Goal: Information Seeking & Learning: Find contact information

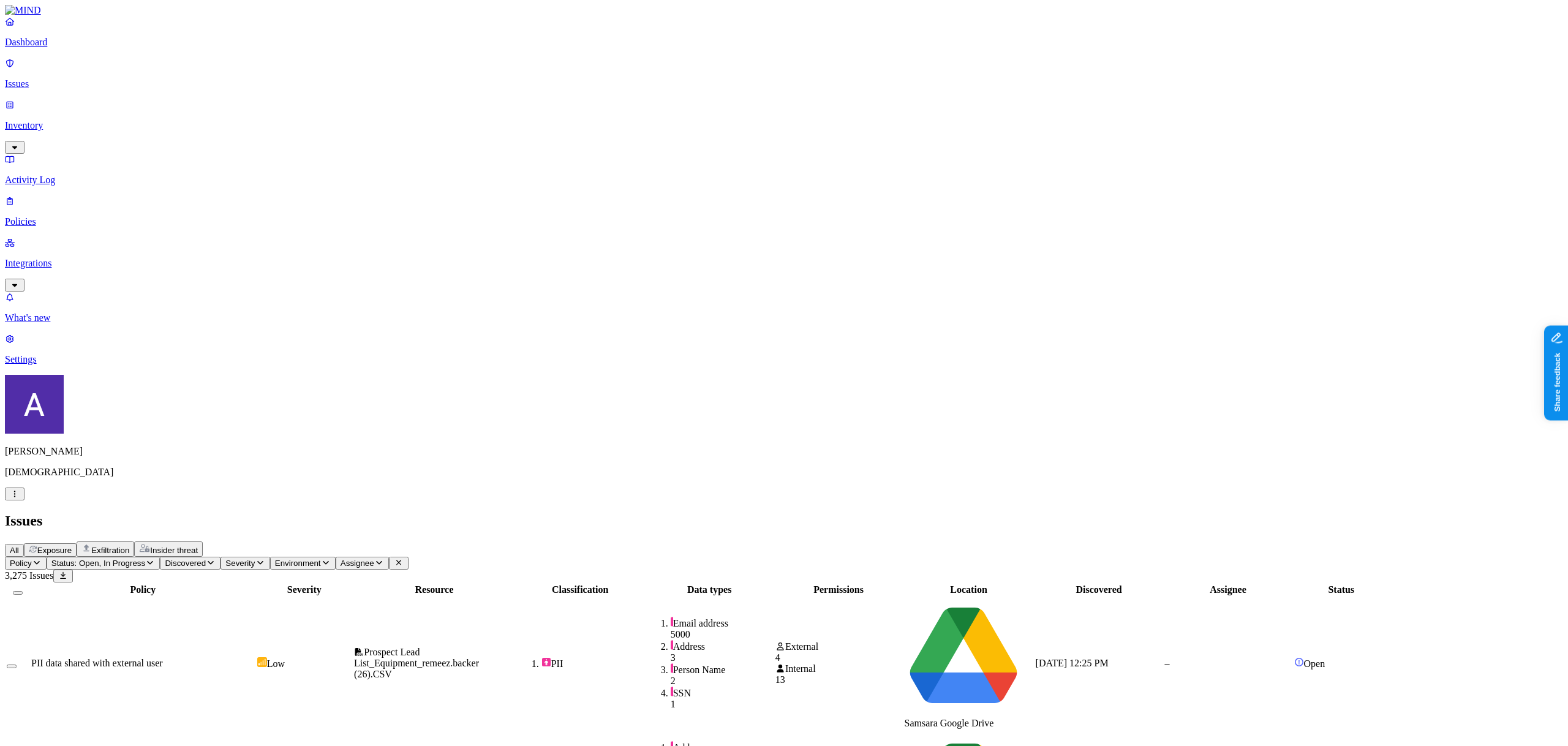
drag, startPoint x: 1354, startPoint y: 100, endPoint x: 1325, endPoint y: 99, distance: 29.0
click at [1292, 583] on th "Assignee" at bounding box center [1228, 589] width 128 height 13
copy div "ssignee"
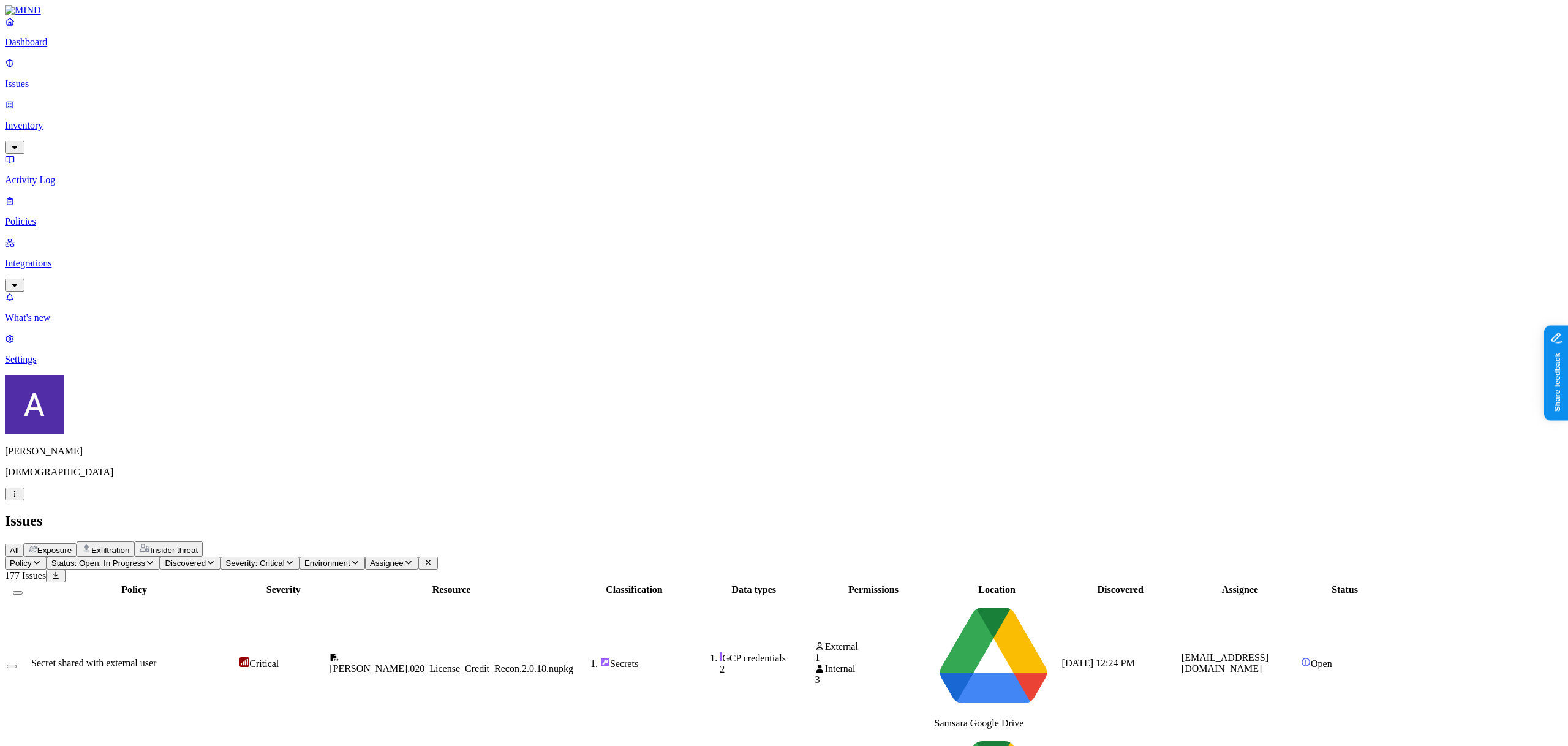
scroll to position [34, 0]
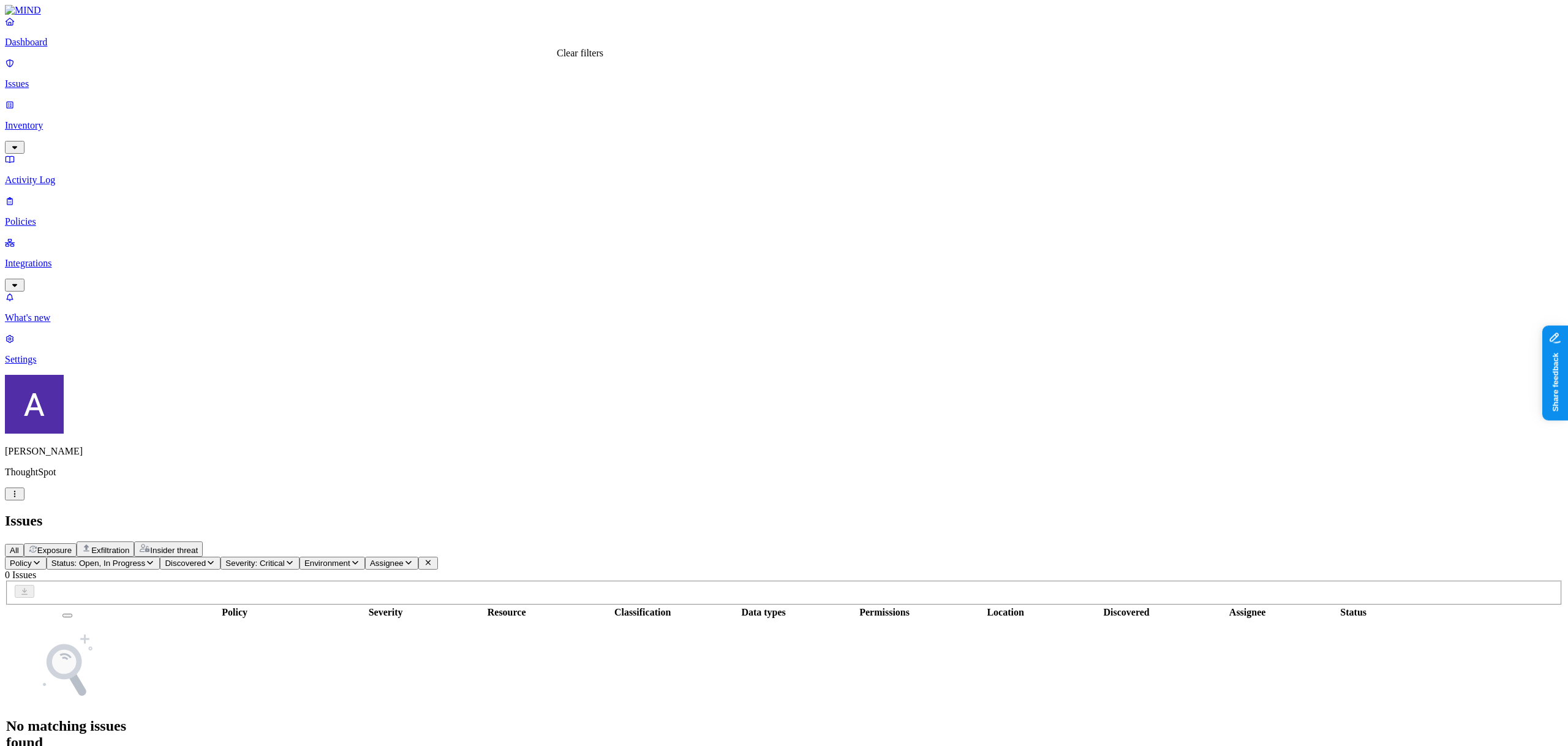
click at [433, 559] on icon at bounding box center [428, 563] width 10 height 8
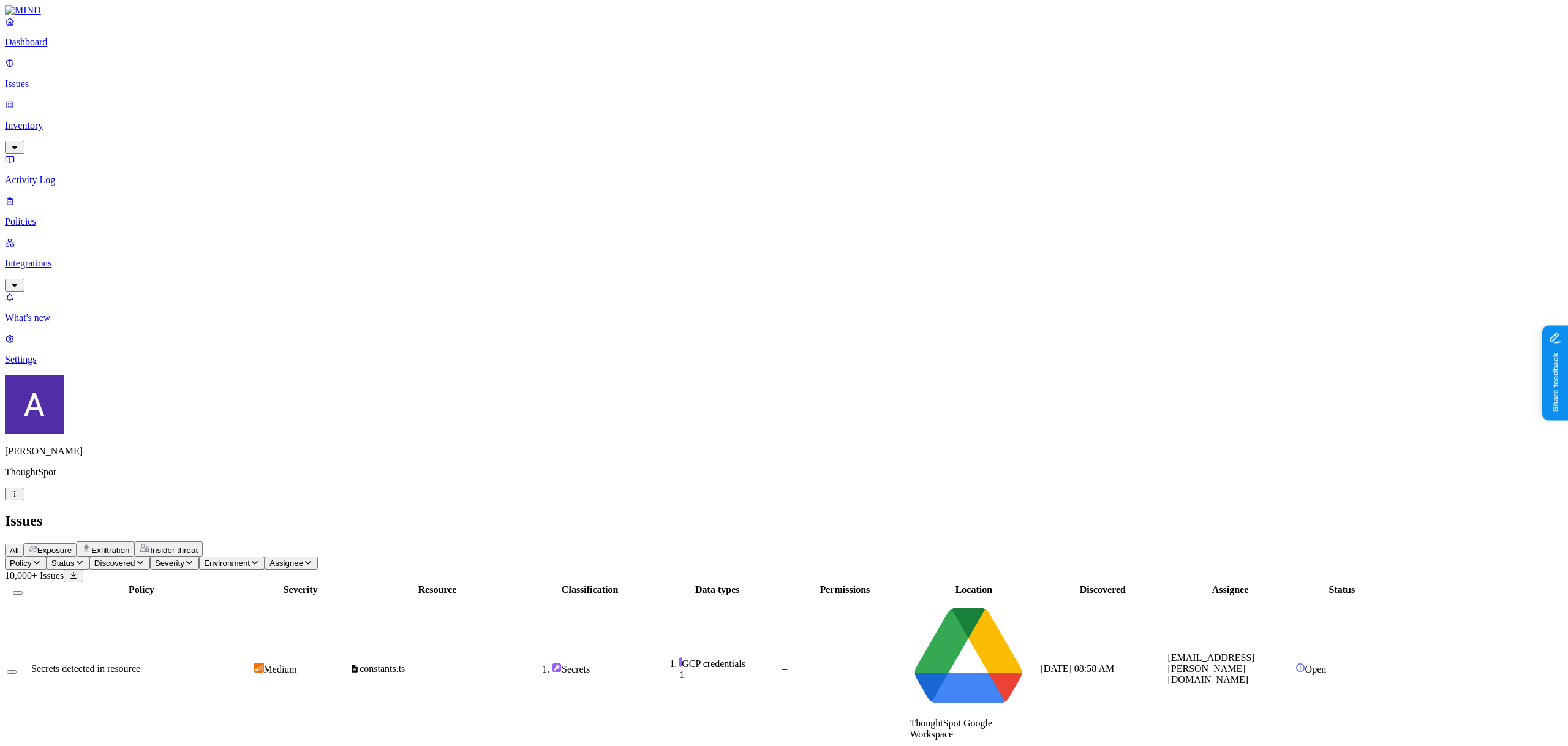
click at [1165, 597] on td "Sep 21, 2025, 08:58 AM" at bounding box center [1102, 669] width 126 height 144
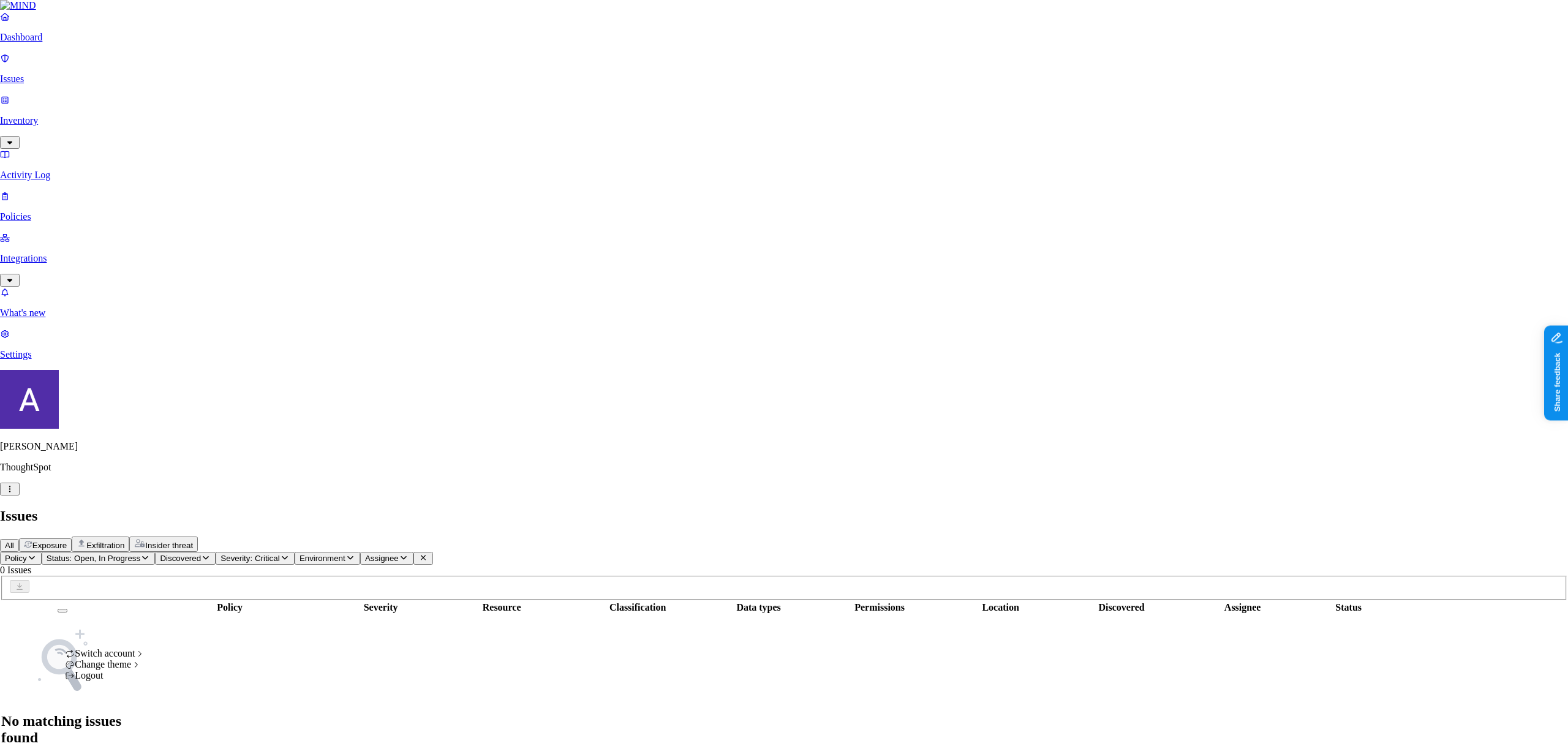
click at [15, 493] on icon "button" at bounding box center [9, 489] width 10 height 8
click at [193, 725] on span "[DEMOGRAPHIC_DATA]" at bounding box center [220, 730] width 108 height 11
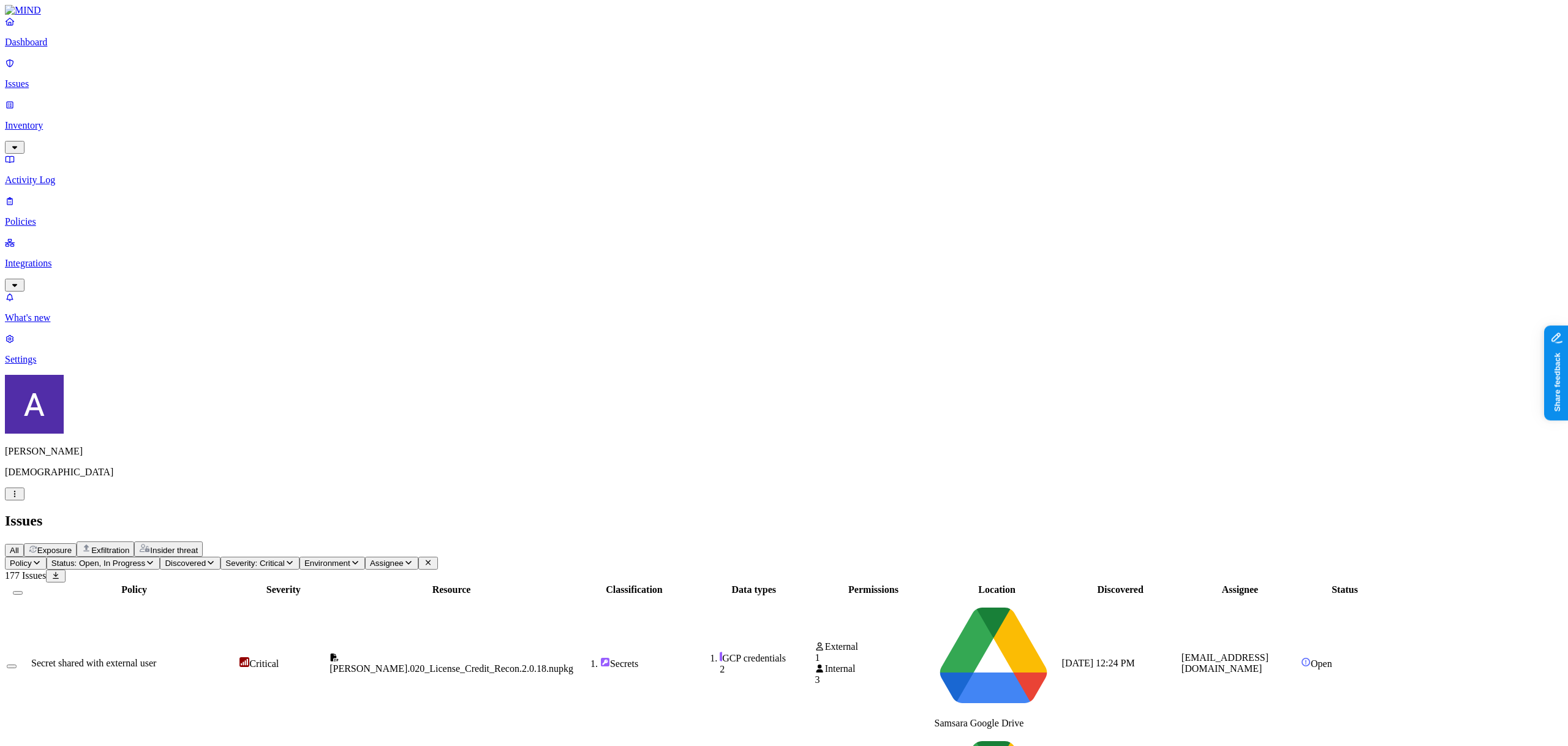
copy span "wael.barakat@samsara.com"
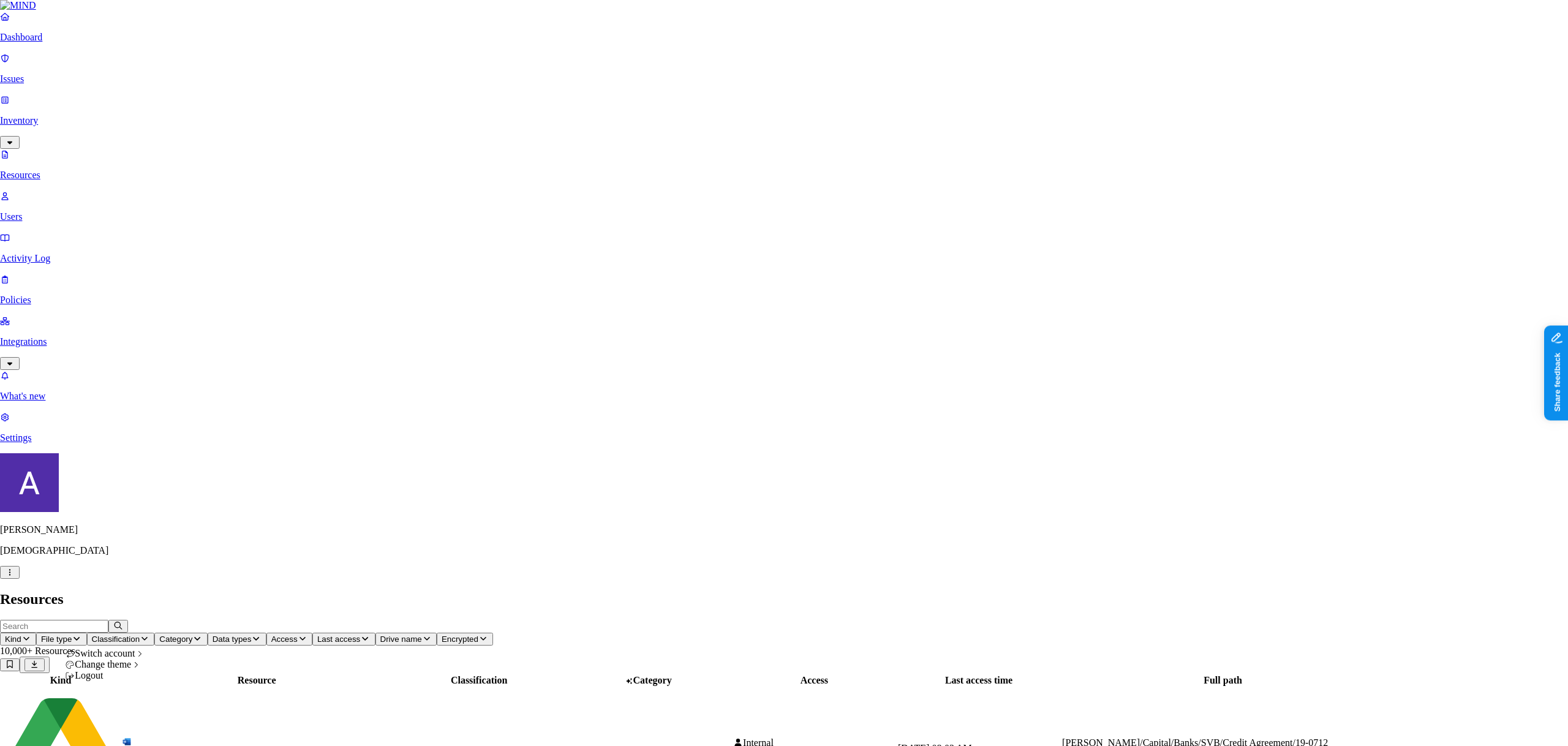
click at [202, 513] on div "ACME" at bounding box center [220, 510] width 108 height 11
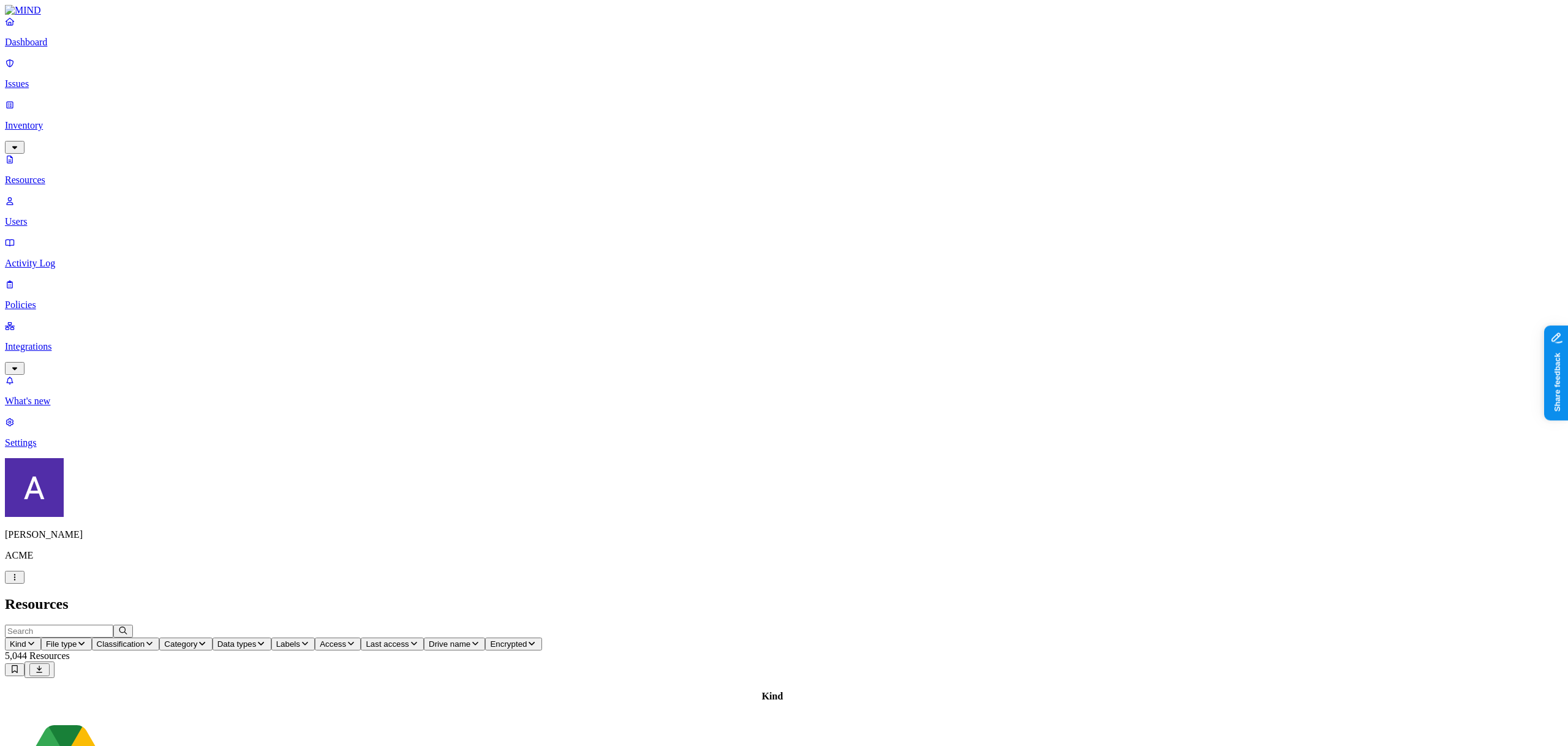
click at [40, 258] on p "Activity Log" at bounding box center [784, 263] width 1558 height 11
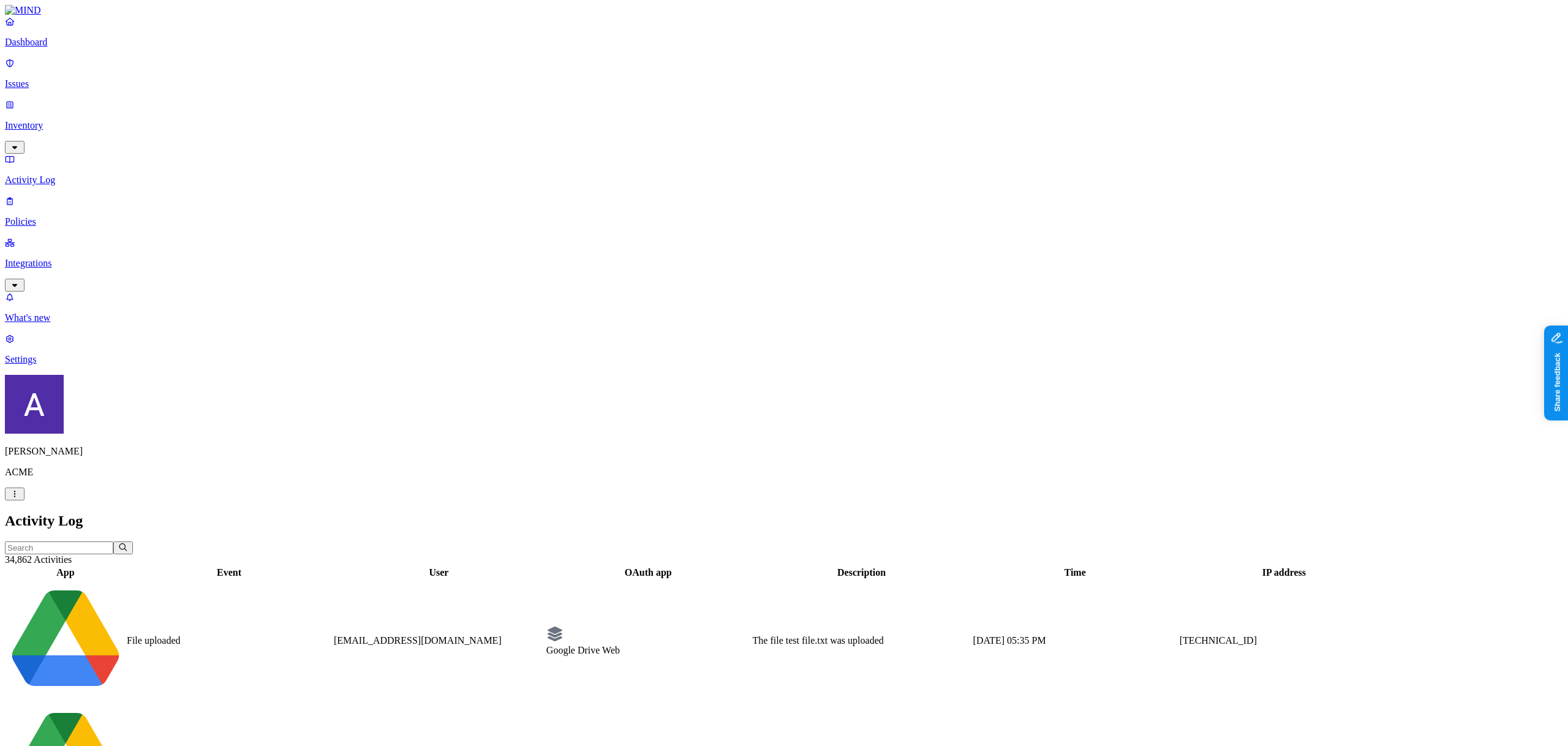
click at [231, 635] on div "File uploaded" at bounding box center [229, 640] width 204 height 11
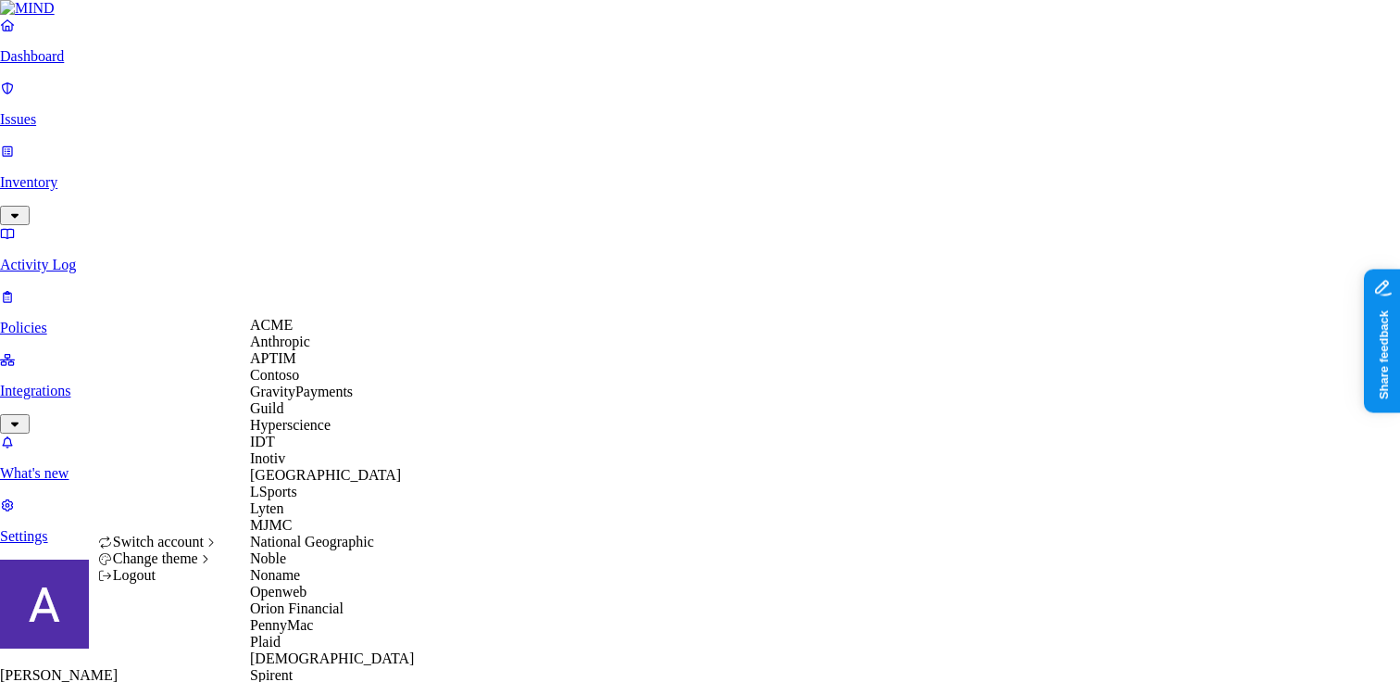
click at [211, 540] on div "Switch account" at bounding box center [158, 541] width 121 height 17
click at [289, 650] on span "[DEMOGRAPHIC_DATA]" at bounding box center [332, 658] width 164 height 16
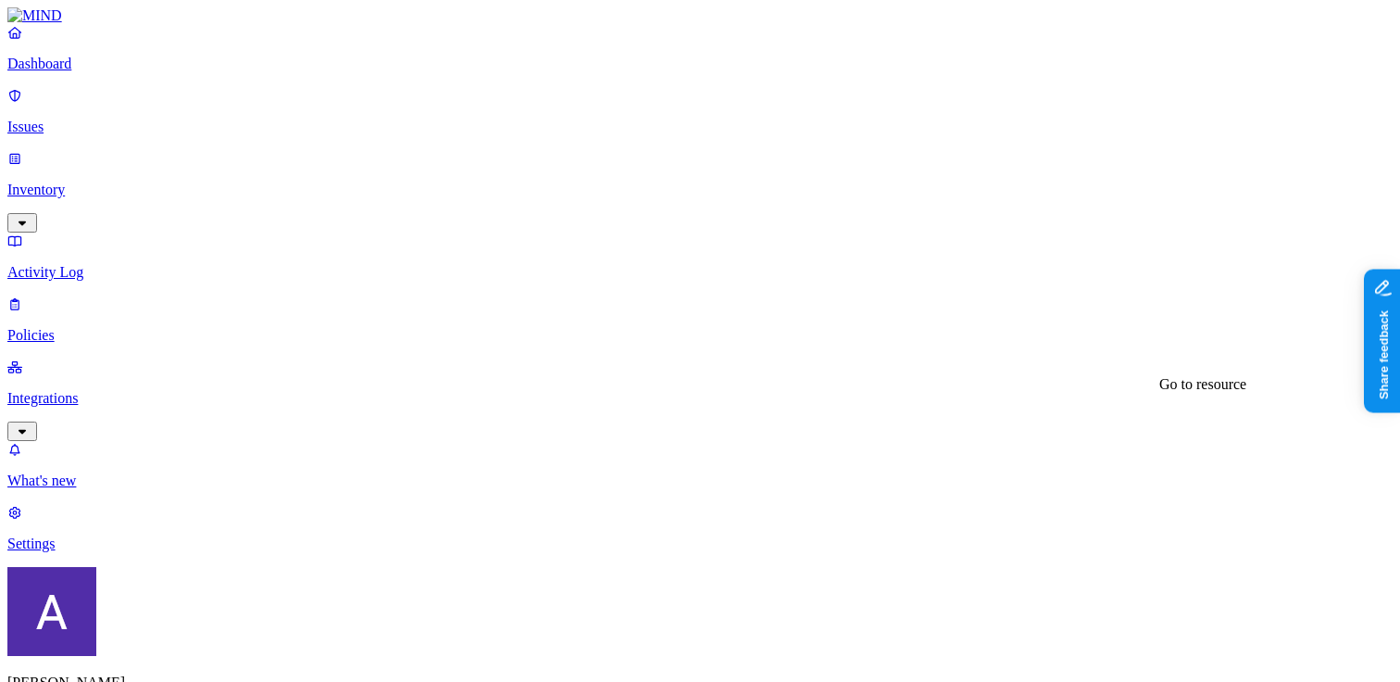
drag, startPoint x: 1050, startPoint y: 434, endPoint x: 874, endPoint y: 432, distance: 176.0
copy span "wael.barakat@samsara.com"
click at [89, 181] on p "Inventory" at bounding box center [699, 189] width 1385 height 17
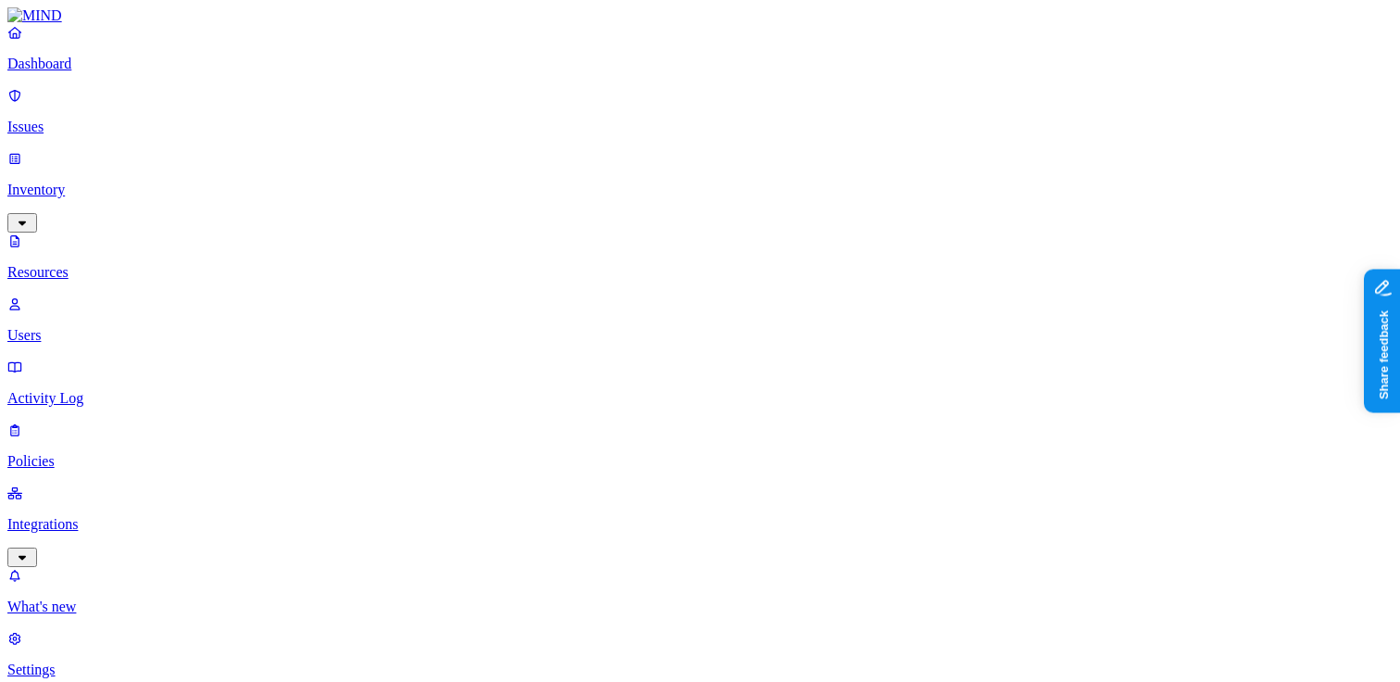
type input "wael.barakat@samsara.com"
click at [81, 327] on p "Users" at bounding box center [699, 335] width 1385 height 17
paste input "wael.barakat@samsara.com"
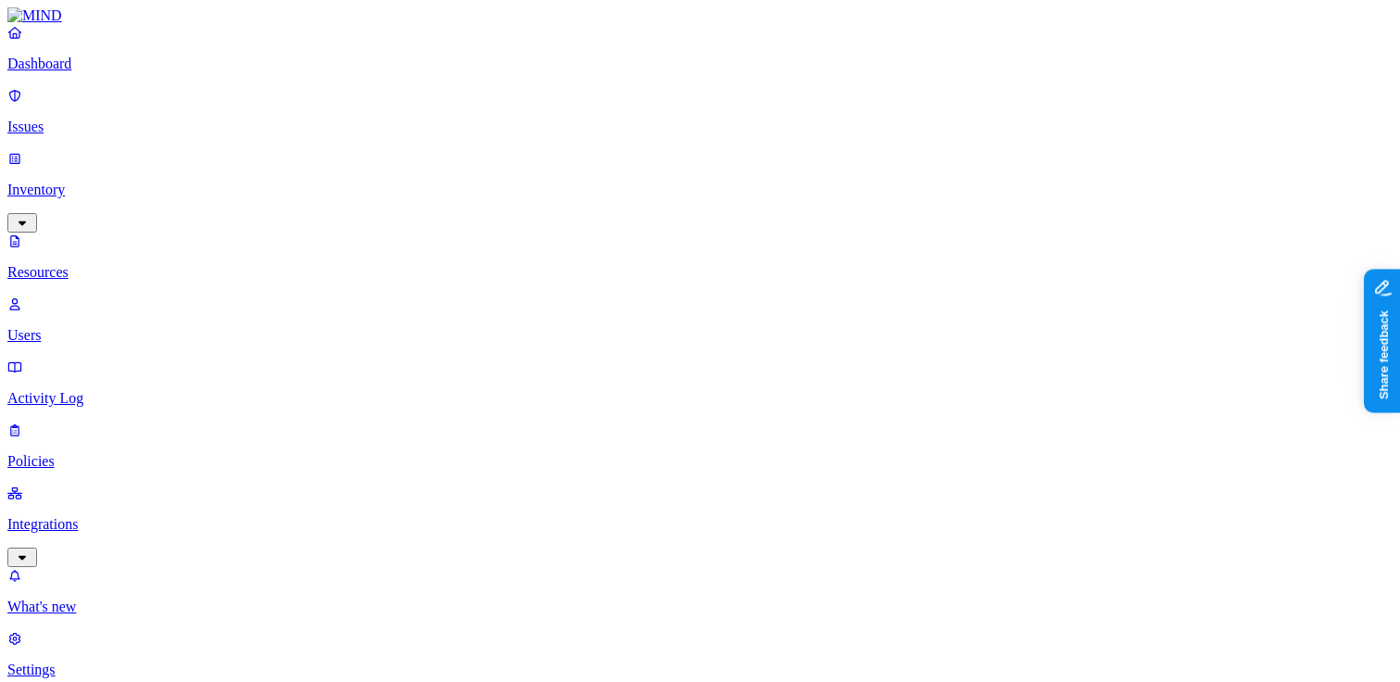
type input "wael.barakat@samsara.com"
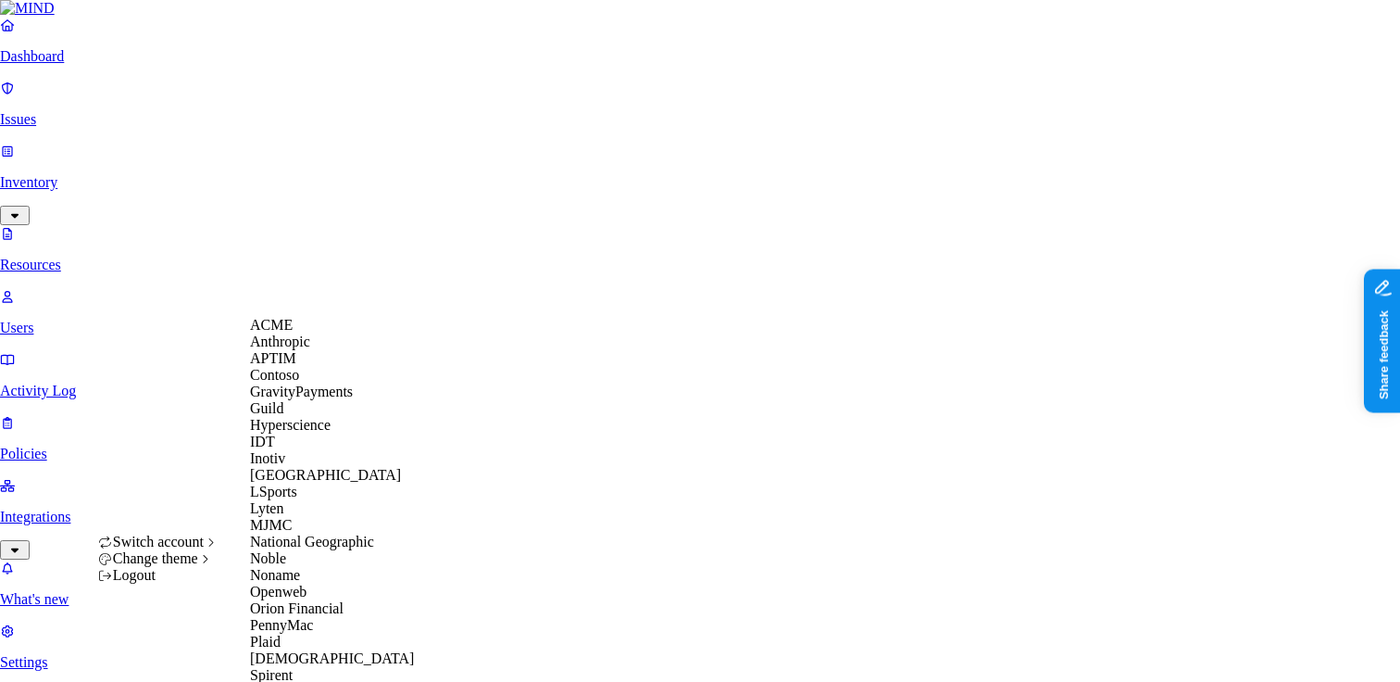
click at [194, 549] on span "Switch account" at bounding box center [158, 541] width 91 height 16
click at [298, 457] on div "Inotiv" at bounding box center [332, 458] width 164 height 17
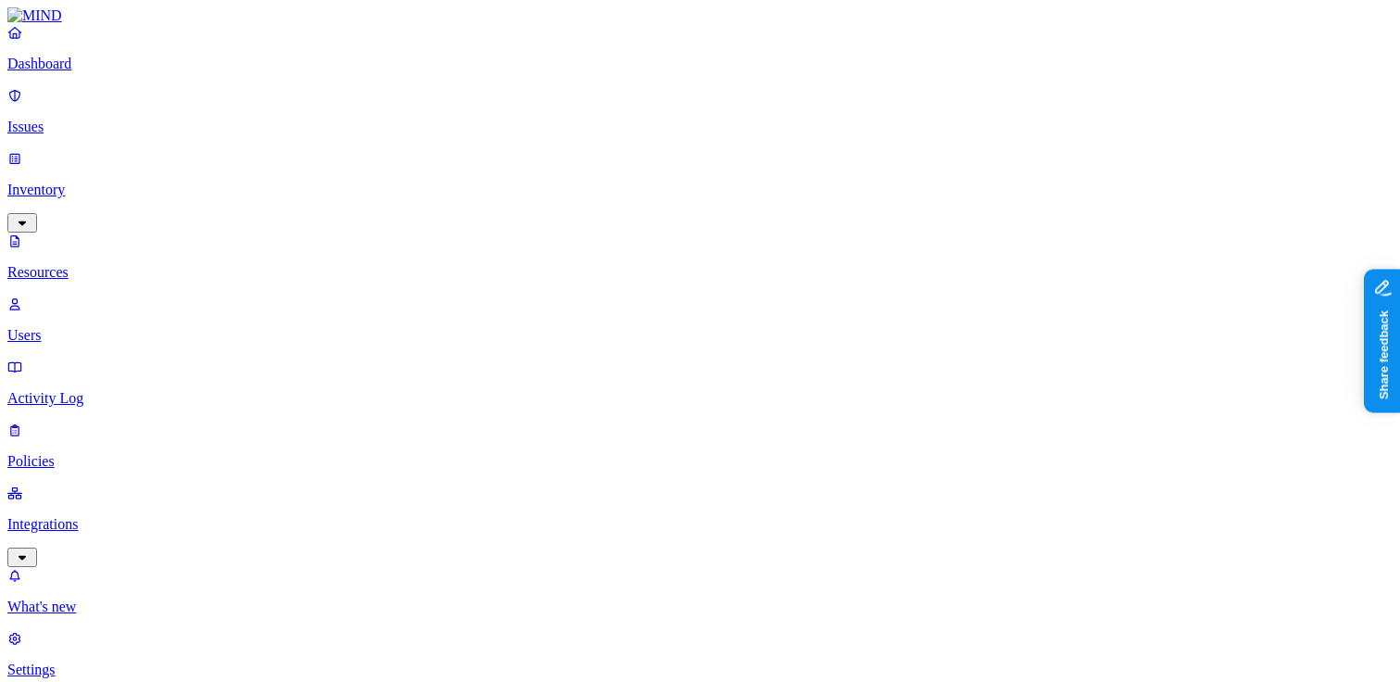
click at [117, 264] on p "Resources" at bounding box center [699, 272] width 1385 height 17
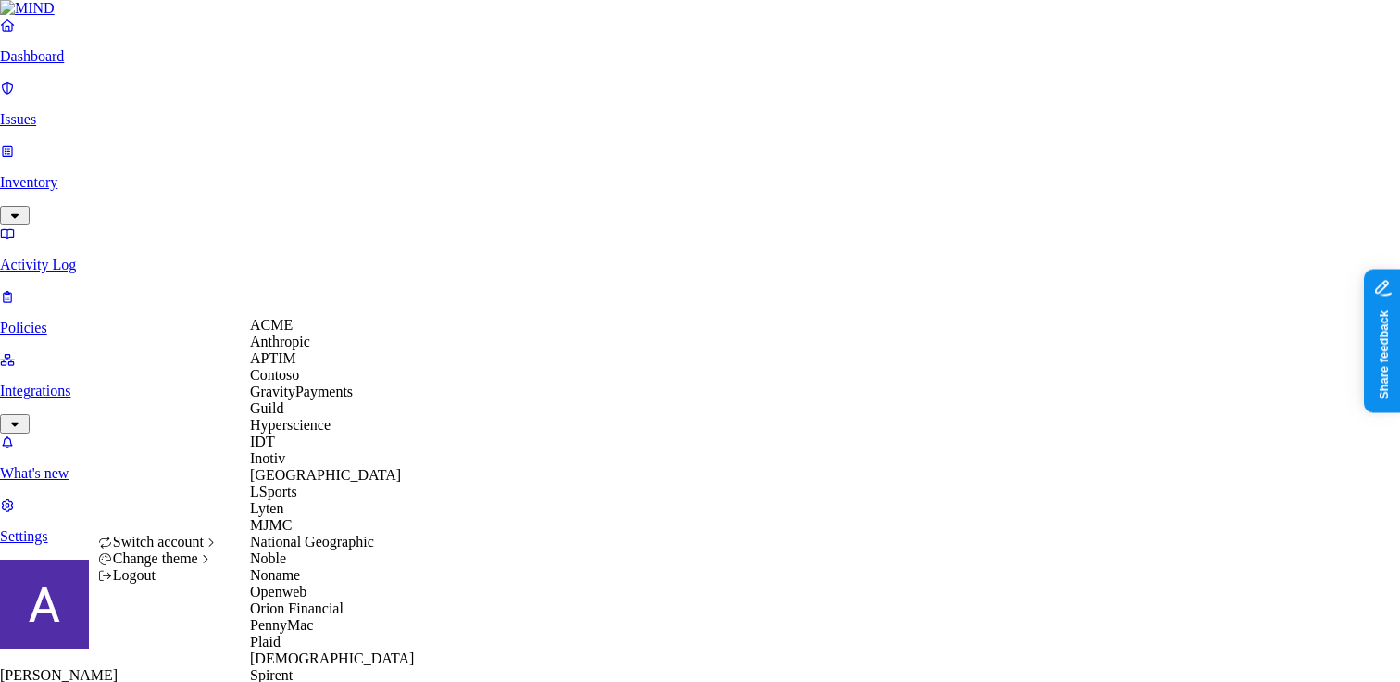
scroll to position [585, 0]
click at [321, 650] on div "[DEMOGRAPHIC_DATA]" at bounding box center [332, 658] width 164 height 17
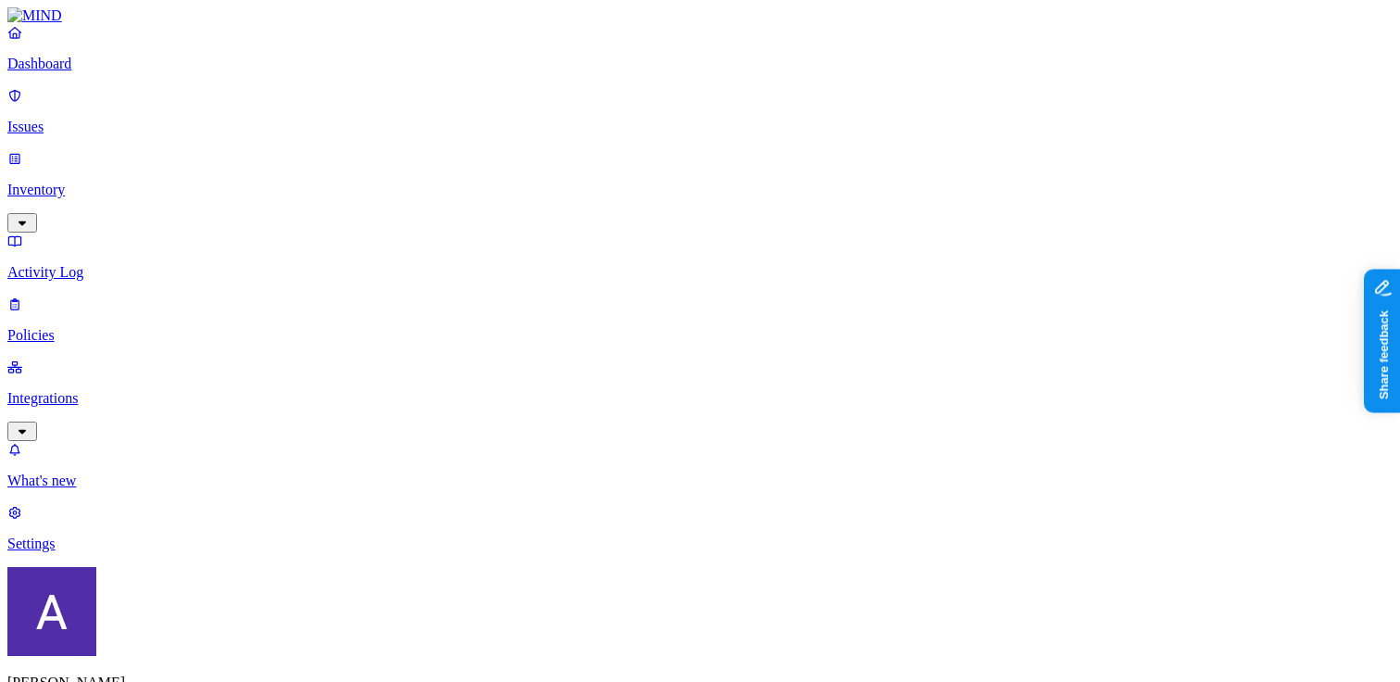
click at [71, 159] on link "Inventory" at bounding box center [699, 190] width 1385 height 80
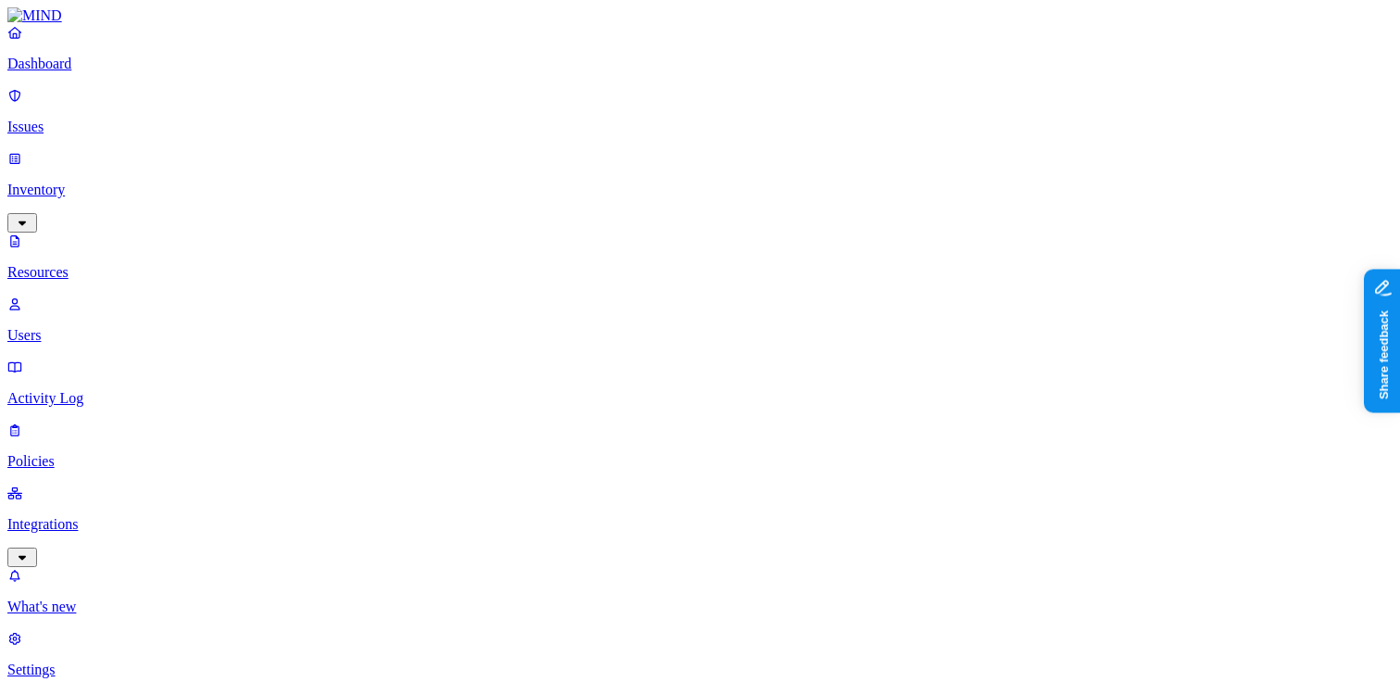
scroll to position [609, 0]
